Goal: Transaction & Acquisition: Purchase product/service

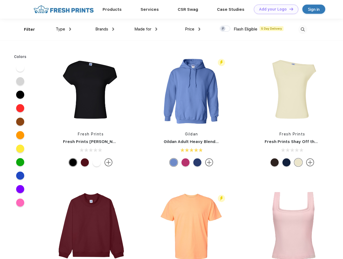
click at [274, 9] on link "Add your Logo Design Tool" at bounding box center [276, 9] width 44 height 9
click at [0, 0] on div "Design Tool" at bounding box center [0, 0] width 0 height 0
click at [289, 9] on link "Add your Logo Design Tool" at bounding box center [276, 9] width 44 height 9
click at [26, 29] on div "Filter" at bounding box center [29, 29] width 11 height 6
click at [64, 29] on span "Type" at bounding box center [60, 29] width 9 height 5
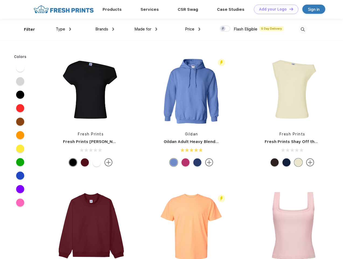
click at [105, 29] on span "Brands" at bounding box center [101, 29] width 13 height 5
click at [146, 29] on span "Made for" at bounding box center [142, 29] width 17 height 5
click at [193, 29] on span "Price" at bounding box center [189, 29] width 9 height 5
click at [225, 29] on div at bounding box center [225, 29] width 11 height 6
click at [223, 29] on input "checkbox" at bounding box center [222, 27] width 4 height 4
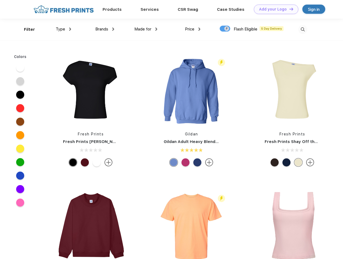
click at [303, 29] on img at bounding box center [303, 29] width 9 height 9
